Goal: Task Accomplishment & Management: Use online tool/utility

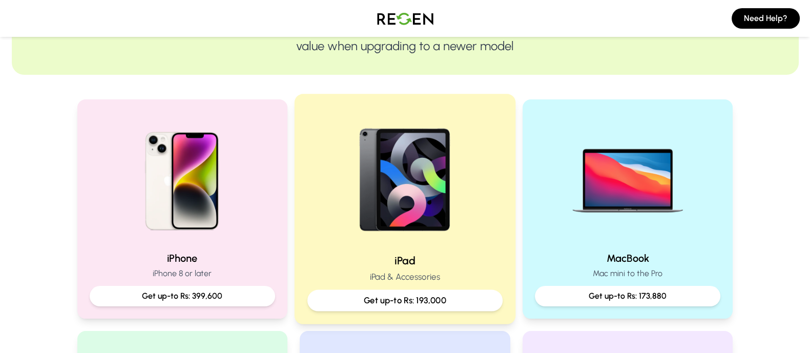
scroll to position [161, 0]
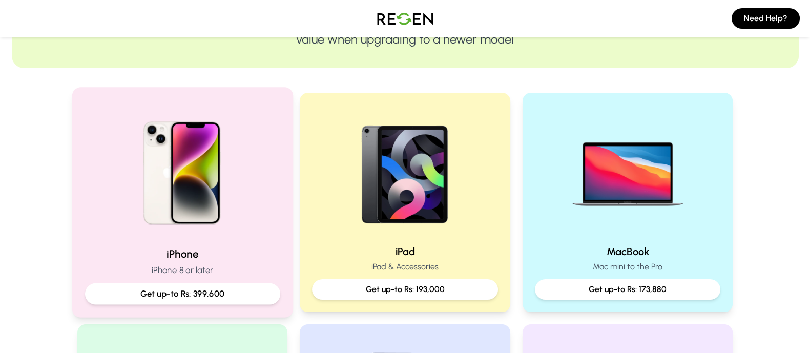
click at [216, 285] on div "Get up-to Rs: 399,600" at bounding box center [182, 294] width 195 height 22
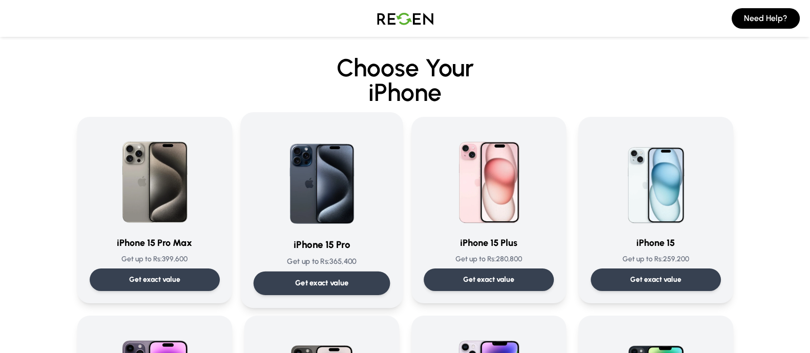
click at [324, 286] on p "Get exact value" at bounding box center [322, 283] width 54 height 11
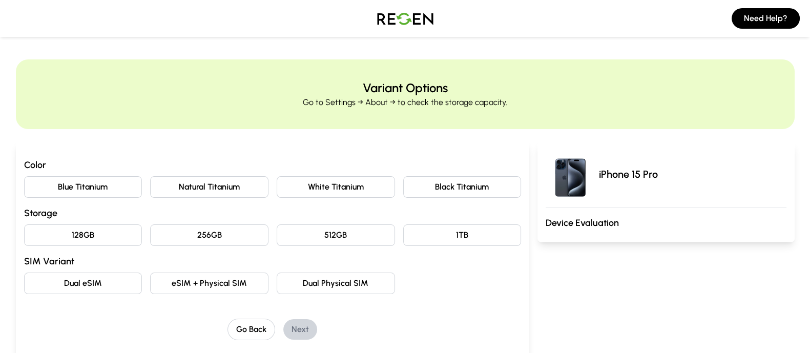
click at [198, 188] on button "Natural Titanium" at bounding box center [209, 187] width 118 height 22
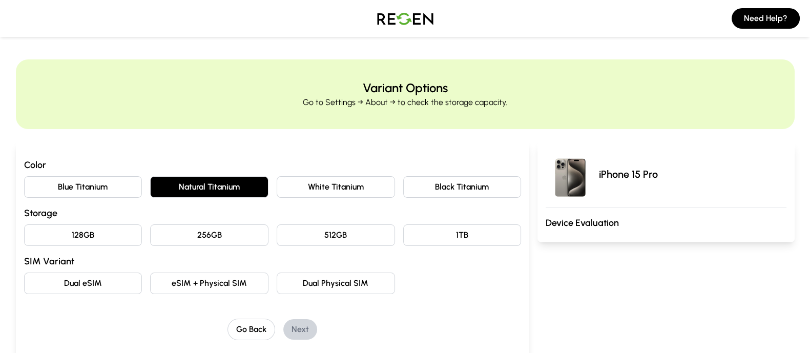
click at [95, 247] on div "Color Blue Titanium Natural Titanium White Titanium Black Titanium Storage 128G…" at bounding box center [272, 226] width 497 height 136
click at [98, 241] on button "128GB" at bounding box center [83, 235] width 118 height 22
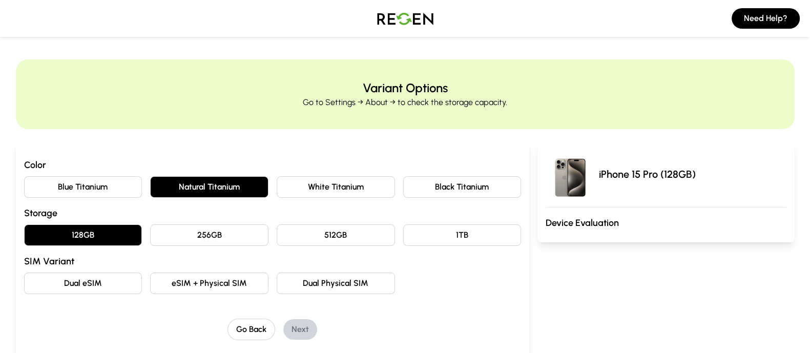
click at [212, 281] on button "eSIM + Physical SIM" at bounding box center [209, 284] width 118 height 22
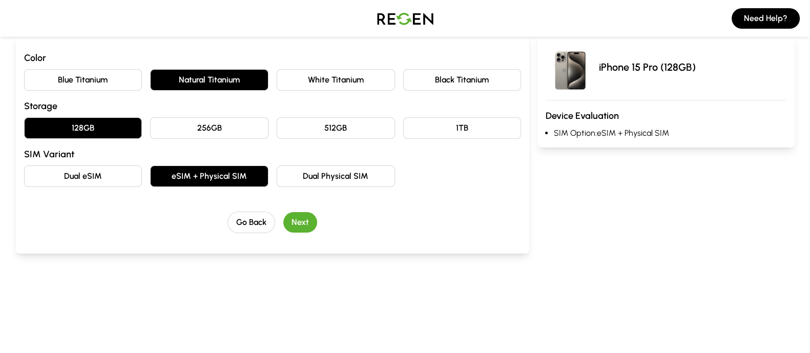
scroll to position [107, 0]
click at [300, 226] on button "Next" at bounding box center [300, 222] width 34 height 20
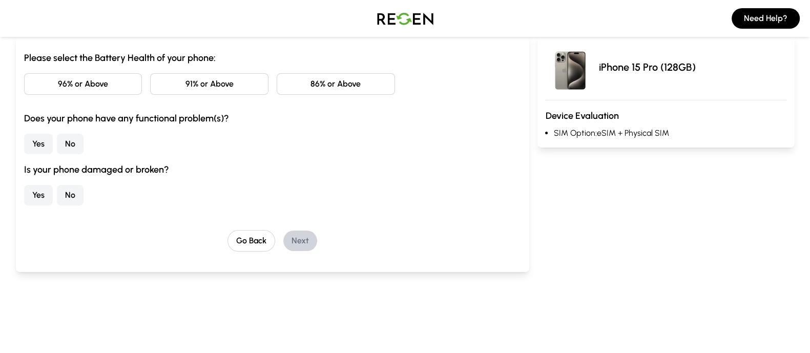
click at [102, 83] on button "96% or Above" at bounding box center [83, 84] width 118 height 22
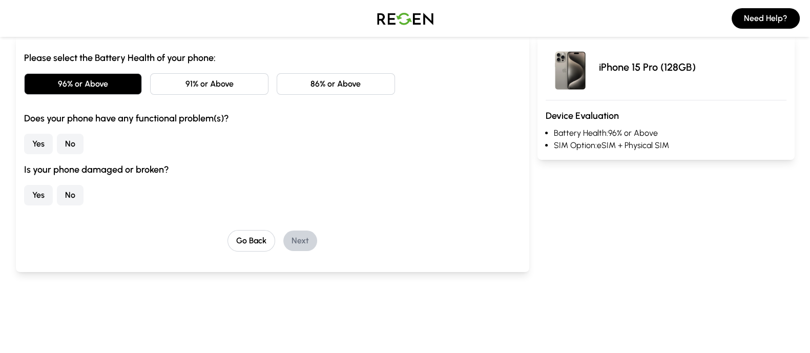
click at [74, 139] on button "No" at bounding box center [70, 144] width 27 height 20
click at [72, 194] on button "No" at bounding box center [70, 195] width 27 height 20
click at [311, 239] on button "Next" at bounding box center [300, 241] width 34 height 20
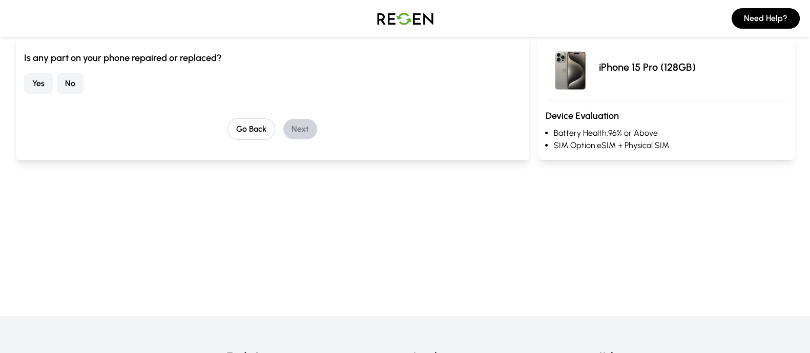
click at [67, 81] on button "No" at bounding box center [70, 83] width 27 height 20
click at [297, 128] on button "Next" at bounding box center [300, 129] width 34 height 20
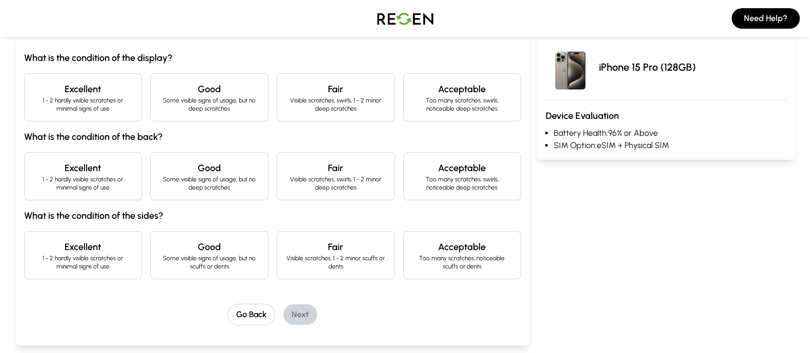
click at [110, 82] on h4 "Excellent" at bounding box center [83, 89] width 101 height 14
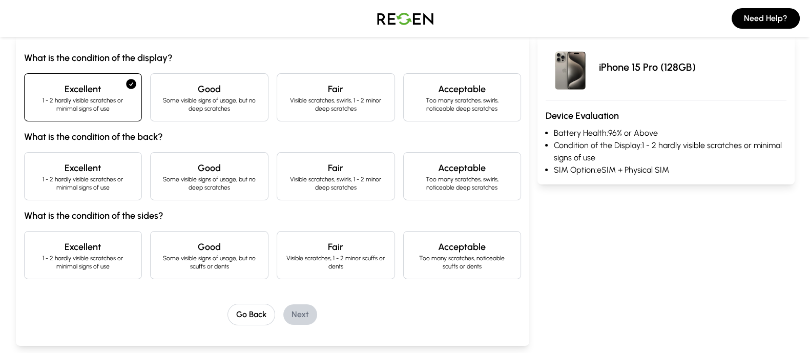
click at [85, 176] on p "1 - 2 hardly visible scratches or minimal signs of use" at bounding box center [83, 183] width 101 height 16
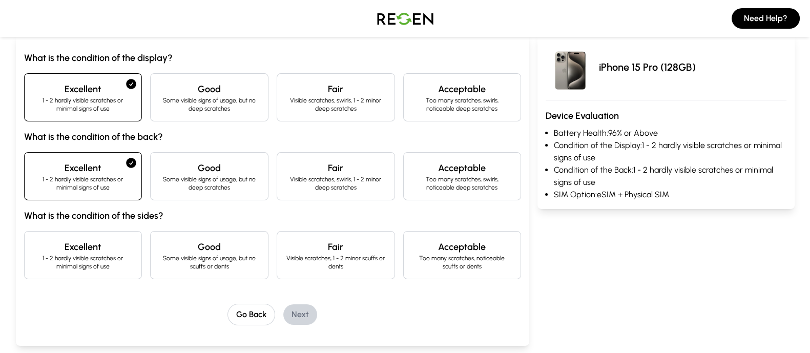
click at [95, 251] on h4 "Excellent" at bounding box center [83, 247] width 101 height 14
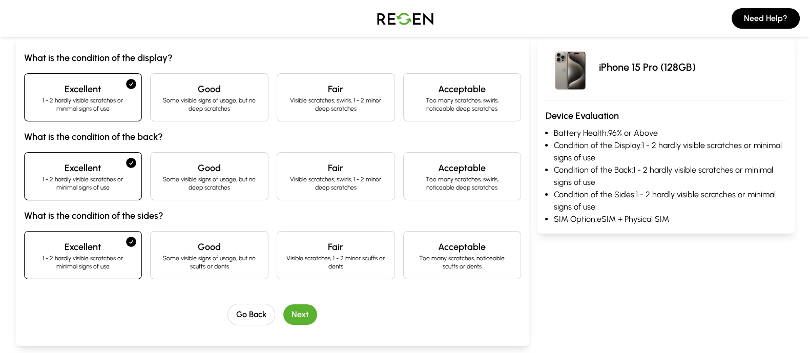
click at [300, 306] on button "Next" at bounding box center [300, 314] width 34 height 20
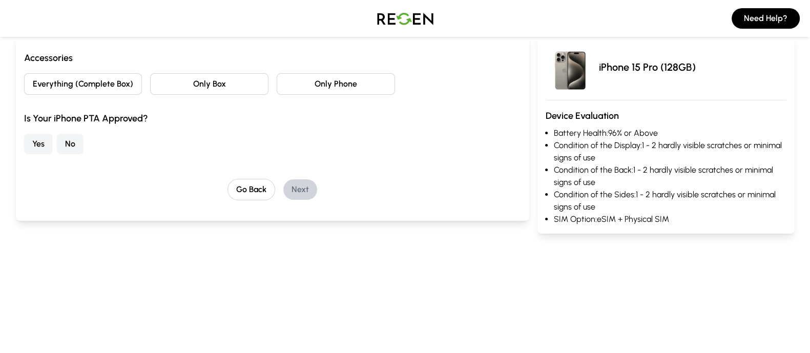
click at [119, 81] on button "Everything (Complete Box)" at bounding box center [83, 84] width 118 height 22
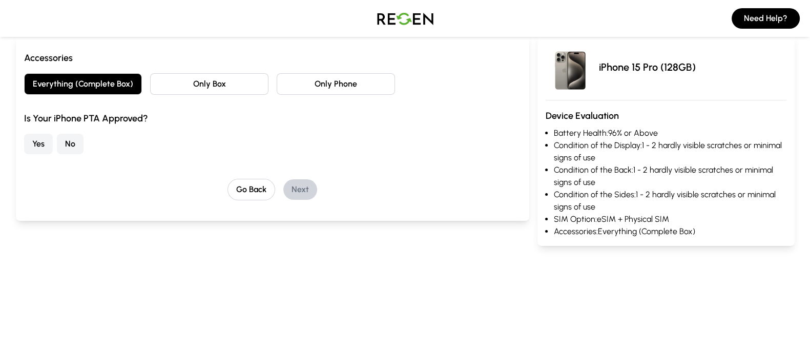
click at [75, 142] on button "No" at bounding box center [70, 144] width 27 height 20
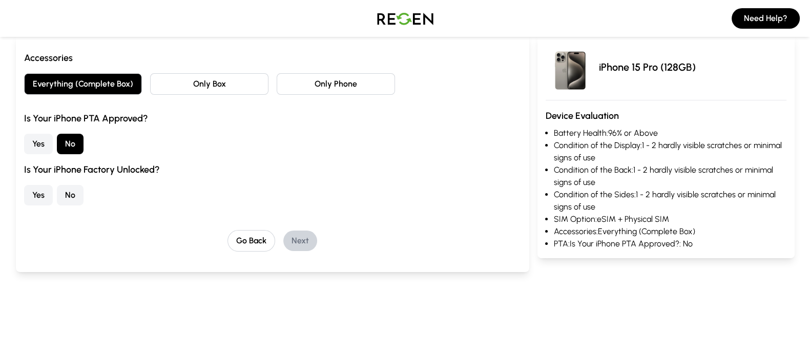
click at [41, 189] on button "Yes" at bounding box center [38, 195] width 29 height 20
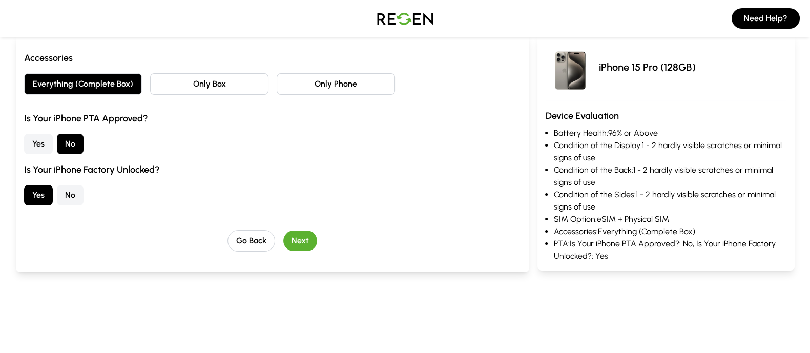
click at [300, 234] on button "Next" at bounding box center [300, 241] width 34 height 20
